Goal: Use online tool/utility: Utilize a website feature to perform a specific function

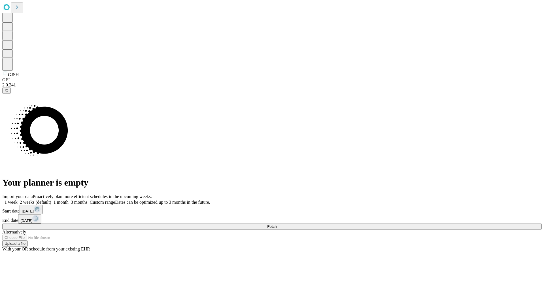
click at [277, 225] on span "Fetch" at bounding box center [271, 227] width 9 height 4
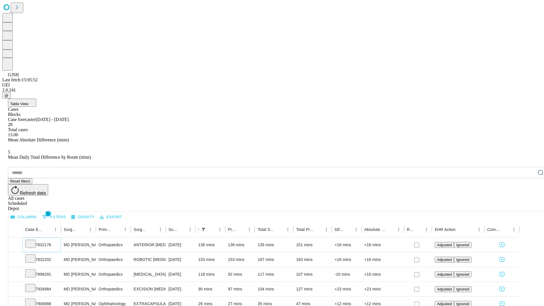
click at [33, 241] on icon at bounding box center [31, 244] width 6 height 6
